Goal: Task Accomplishment & Management: Manage account settings

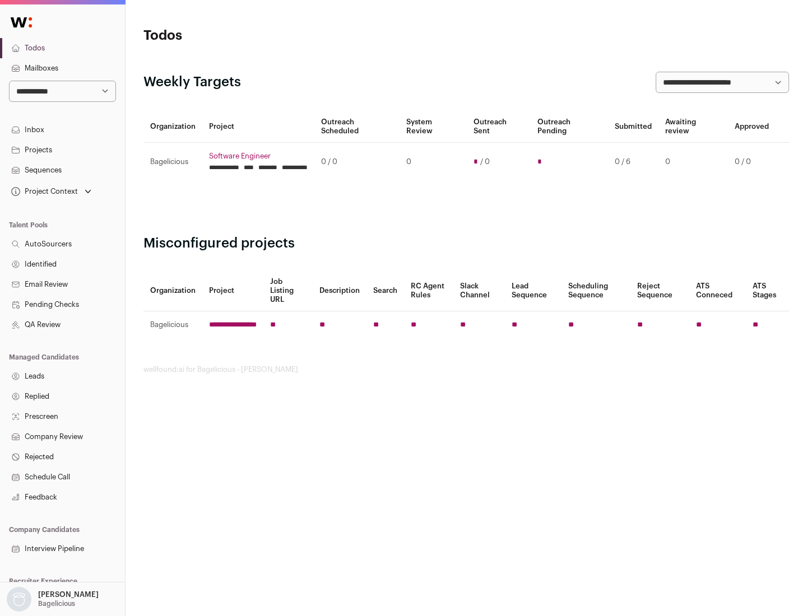
click at [62, 150] on link "Projects" at bounding box center [62, 150] width 125 height 20
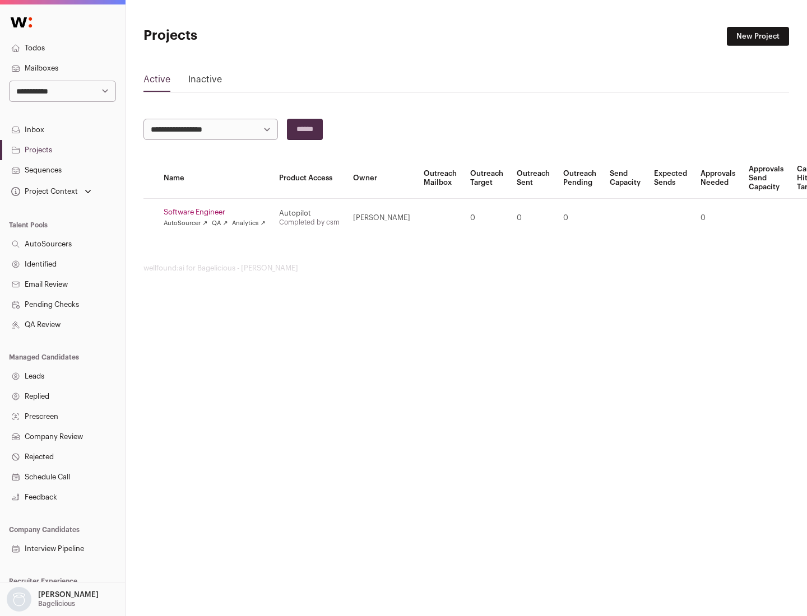
click at [218, 212] on link "Software Engineer" at bounding box center [215, 212] width 102 height 9
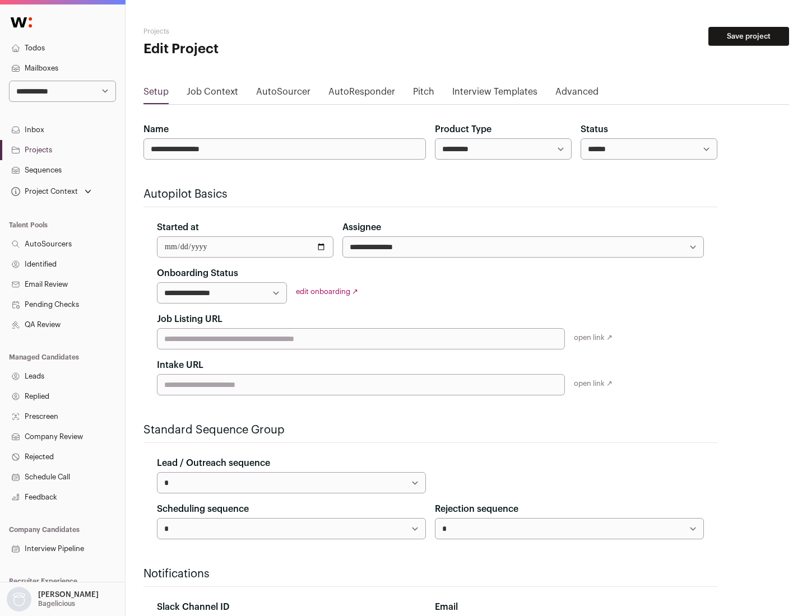
click at [749, 36] on button "Save project" at bounding box center [748, 36] width 81 height 19
